Goal: Transaction & Acquisition: Purchase product/service

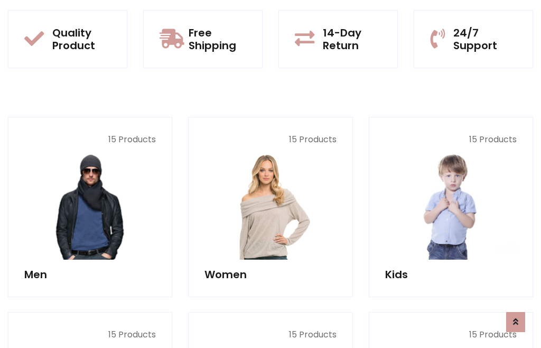
scroll to position [54, 0]
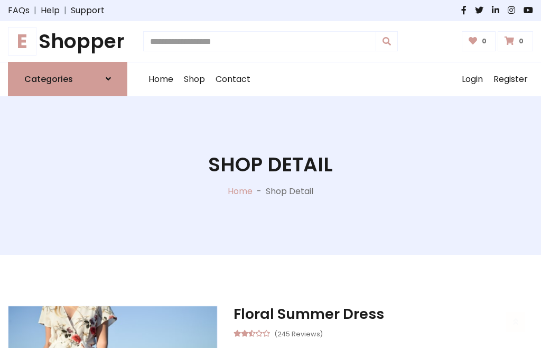
click at [68, 41] on h1 "E Shopper" at bounding box center [67, 42] width 119 height 24
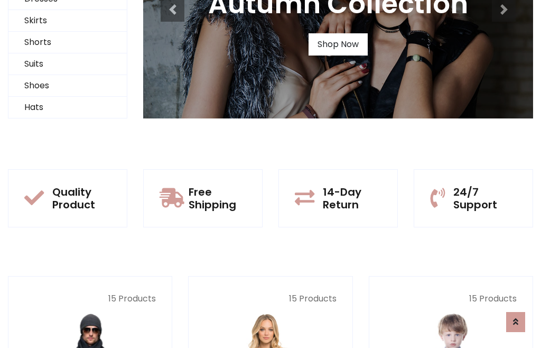
scroll to position [102, 0]
